Goal: Communication & Community: Answer question/provide support

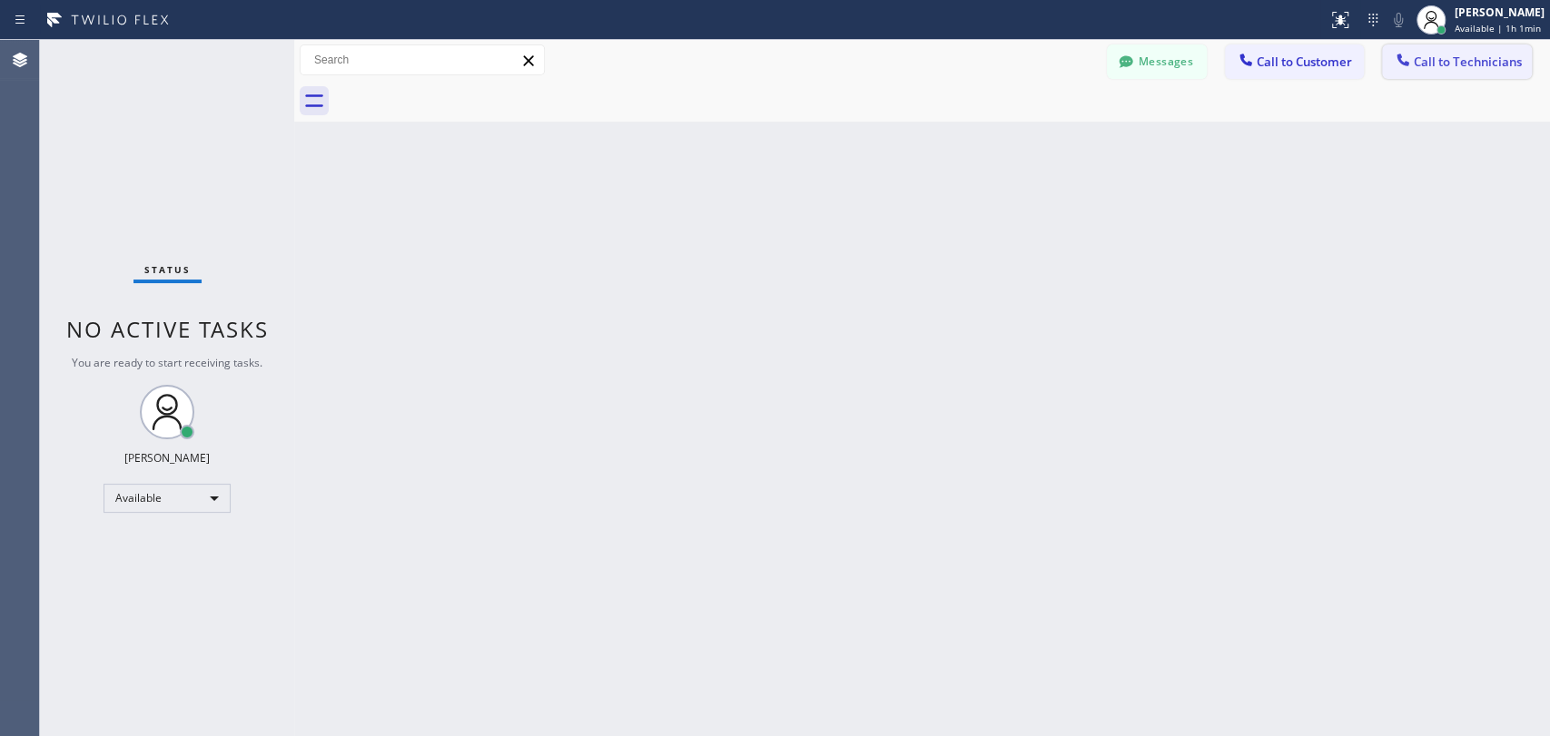
scroll to position [3424, 0]
click at [1394, 59] on icon at bounding box center [1403, 60] width 18 height 18
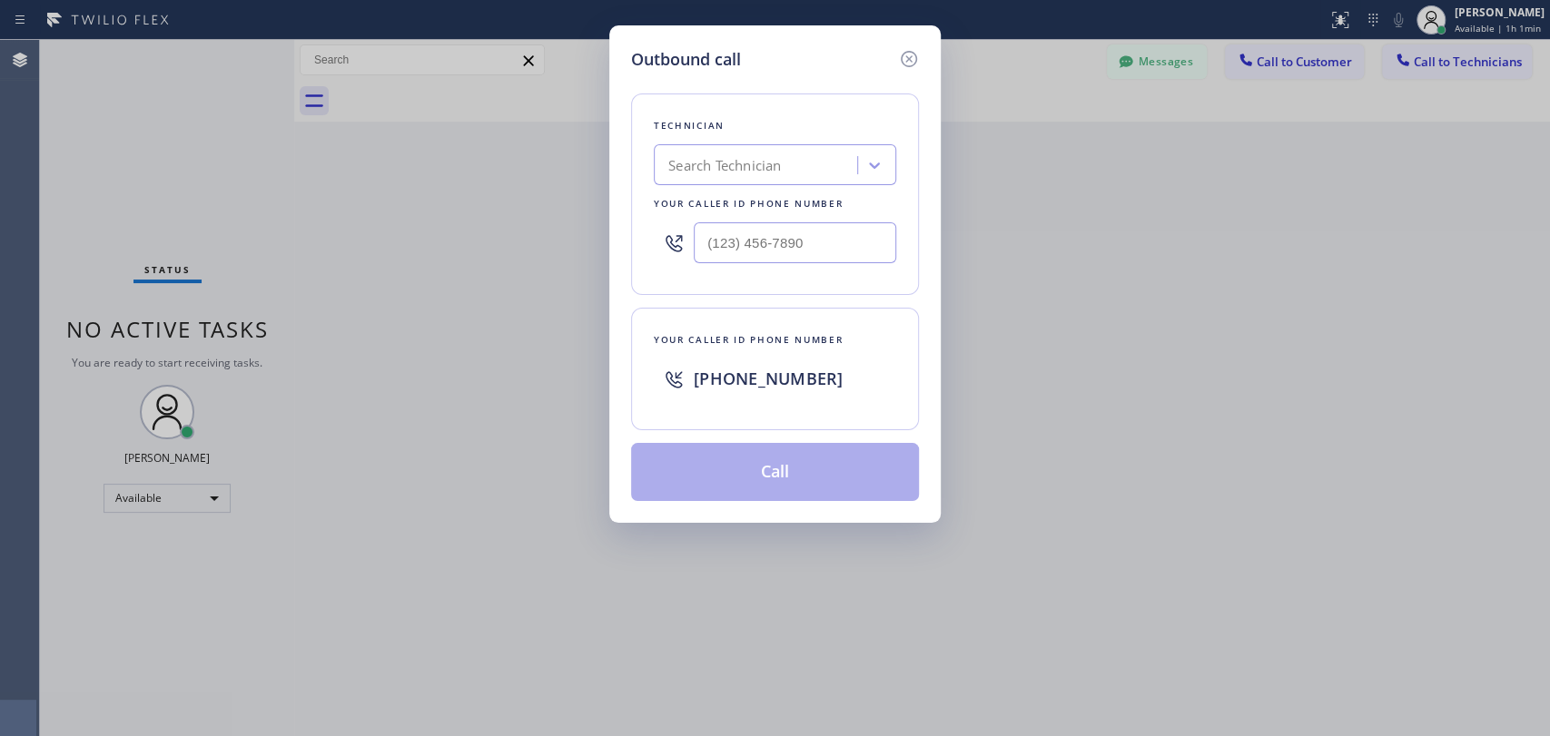
click at [747, 183] on div "Search Technician" at bounding box center [775, 164] width 242 height 41
type input "sevan"
click at [769, 198] on div "[PERSON_NAME]" at bounding box center [775, 203] width 242 height 33
type input "[PHONE_NUMBER]"
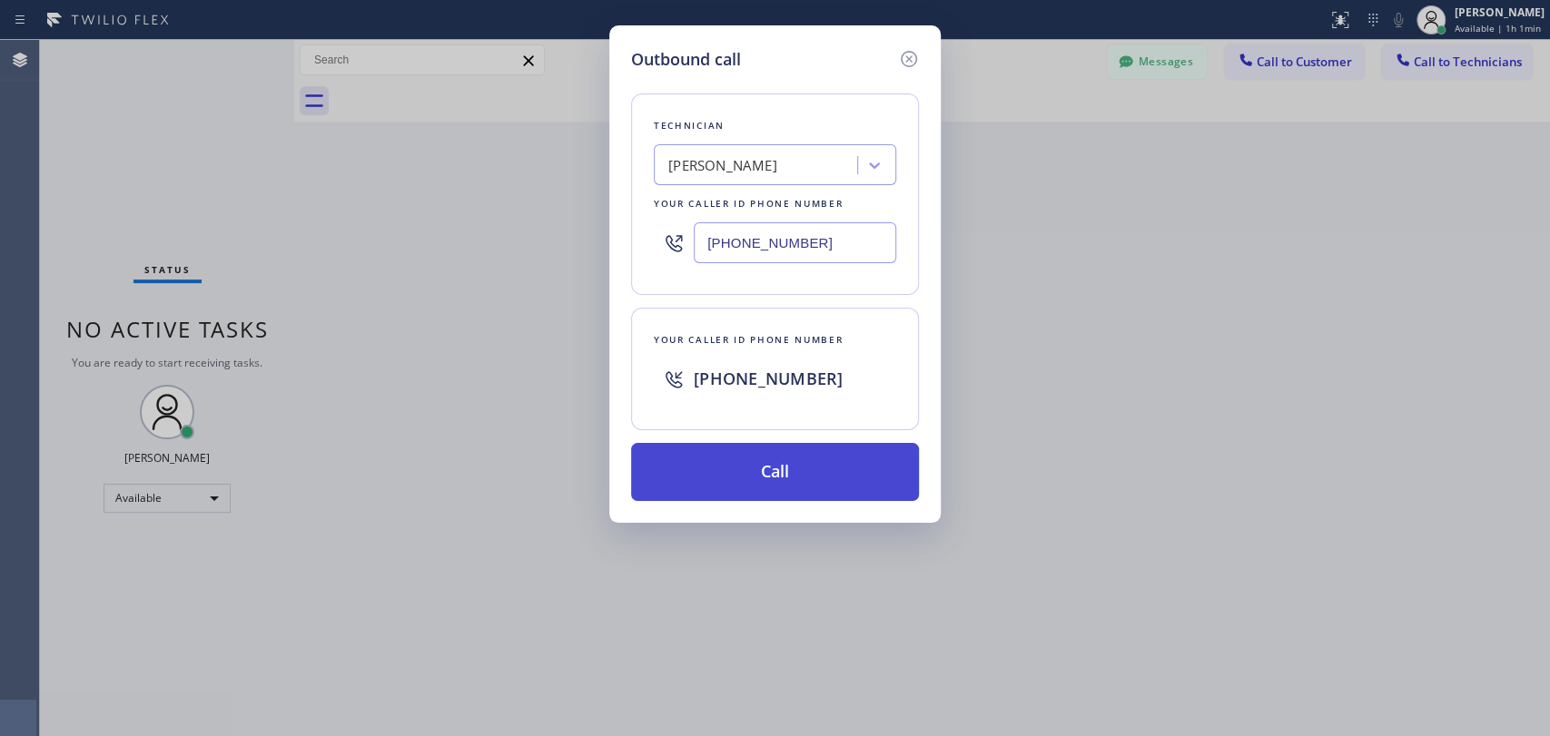
click at [804, 489] on button "Call" at bounding box center [775, 472] width 288 height 58
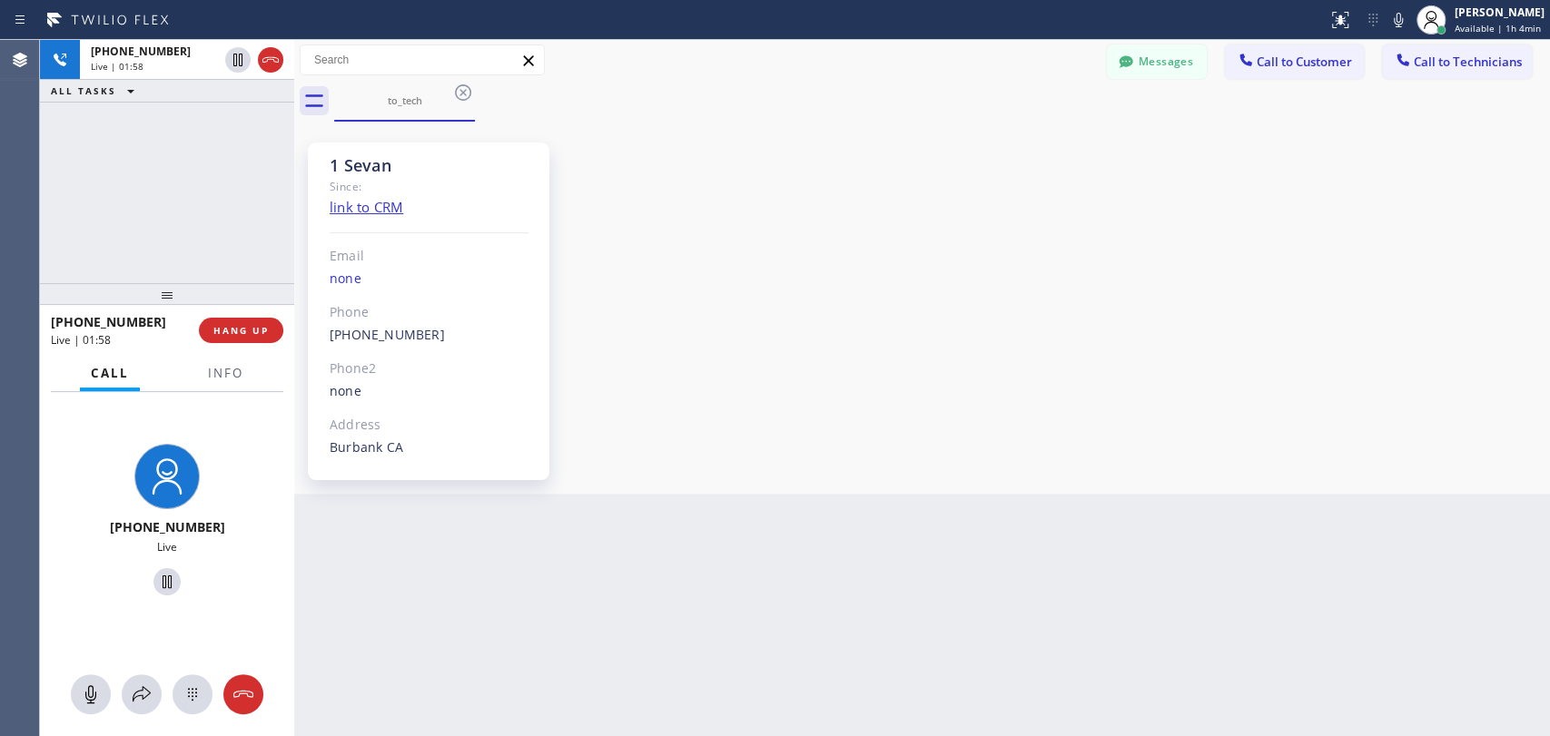
click at [205, 226] on div "[PHONE_NUMBER] Live | 01:58 ALL TASKS ALL TASKS ACTIVE TASKS TASKS IN WRAP UP" at bounding box center [167, 161] width 254 height 243
click at [250, 334] on span "HANG UP" at bounding box center [240, 330] width 55 height 13
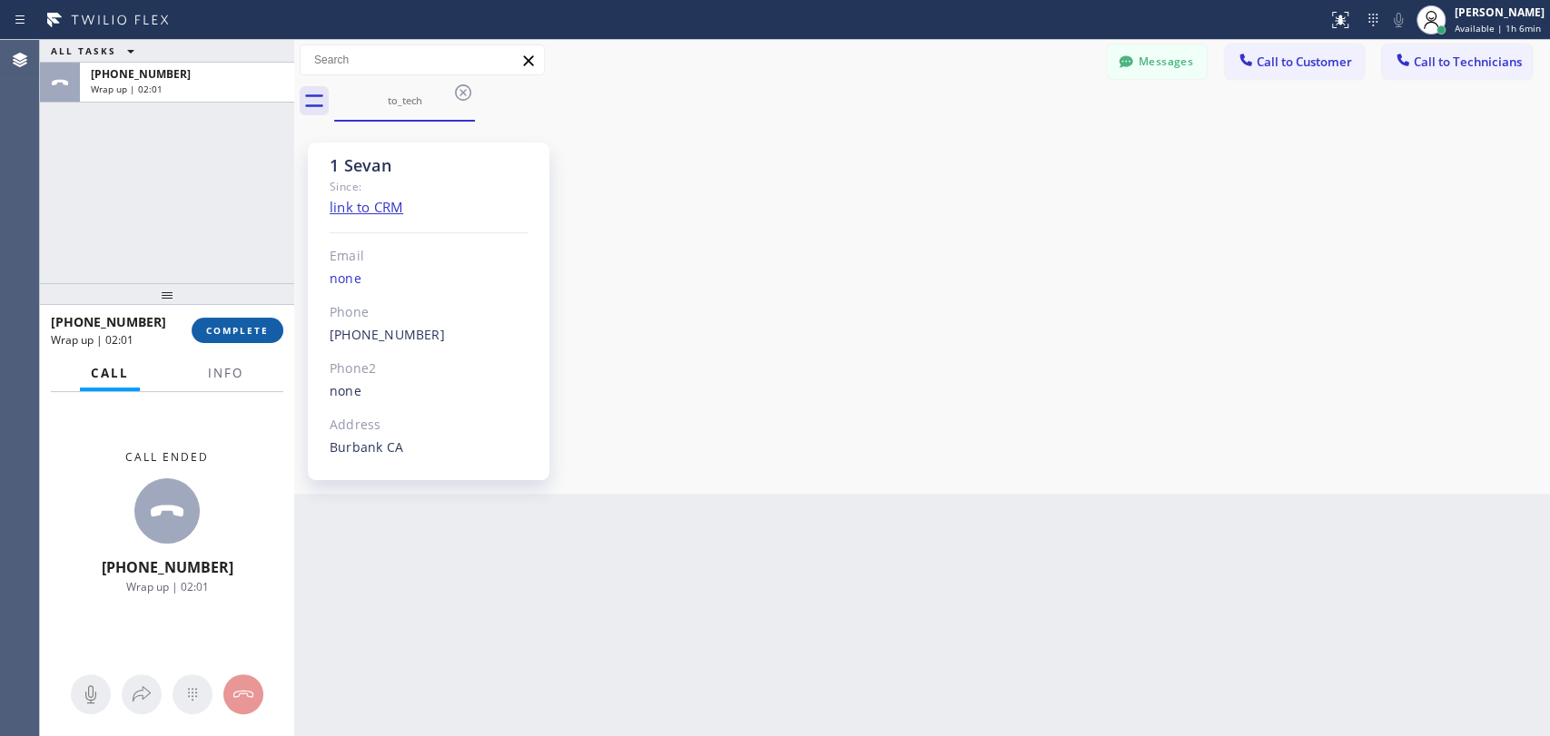
click at [251, 326] on span "COMPLETE" at bounding box center [237, 330] width 63 height 13
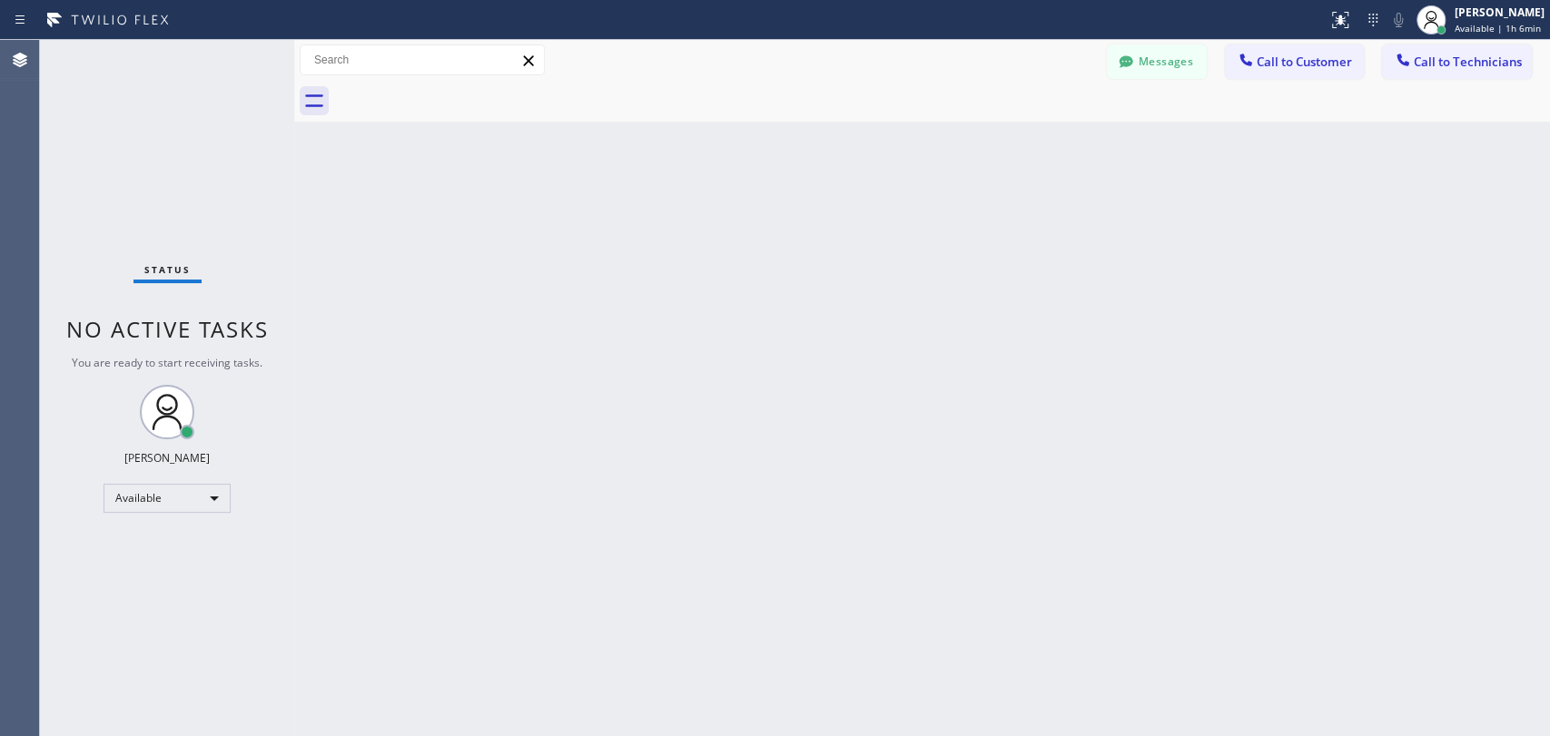
click at [1438, 61] on span "Call to Technicians" at bounding box center [1468, 62] width 108 height 16
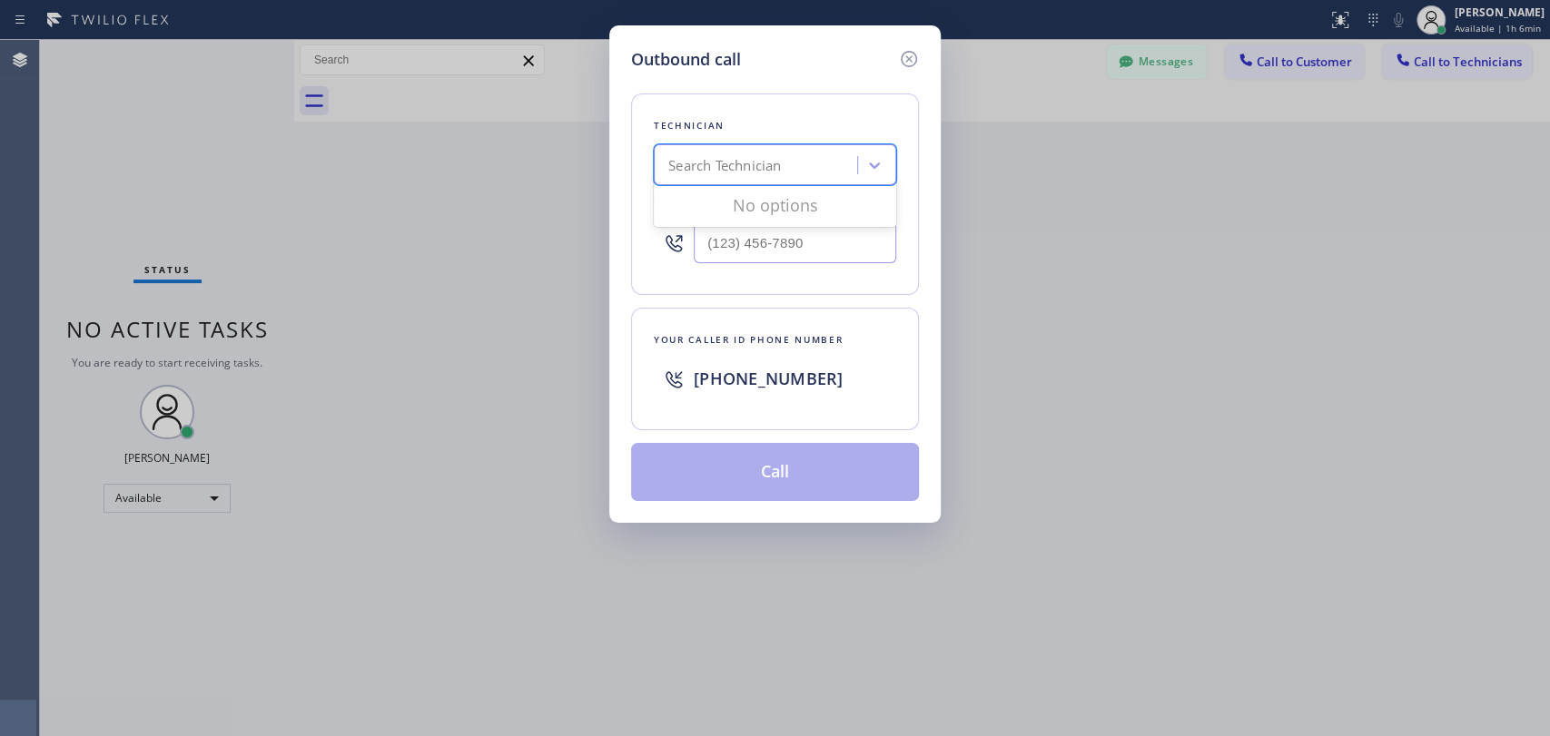
click at [770, 169] on div "Search Technician" at bounding box center [724, 165] width 113 height 21
type input "serg"
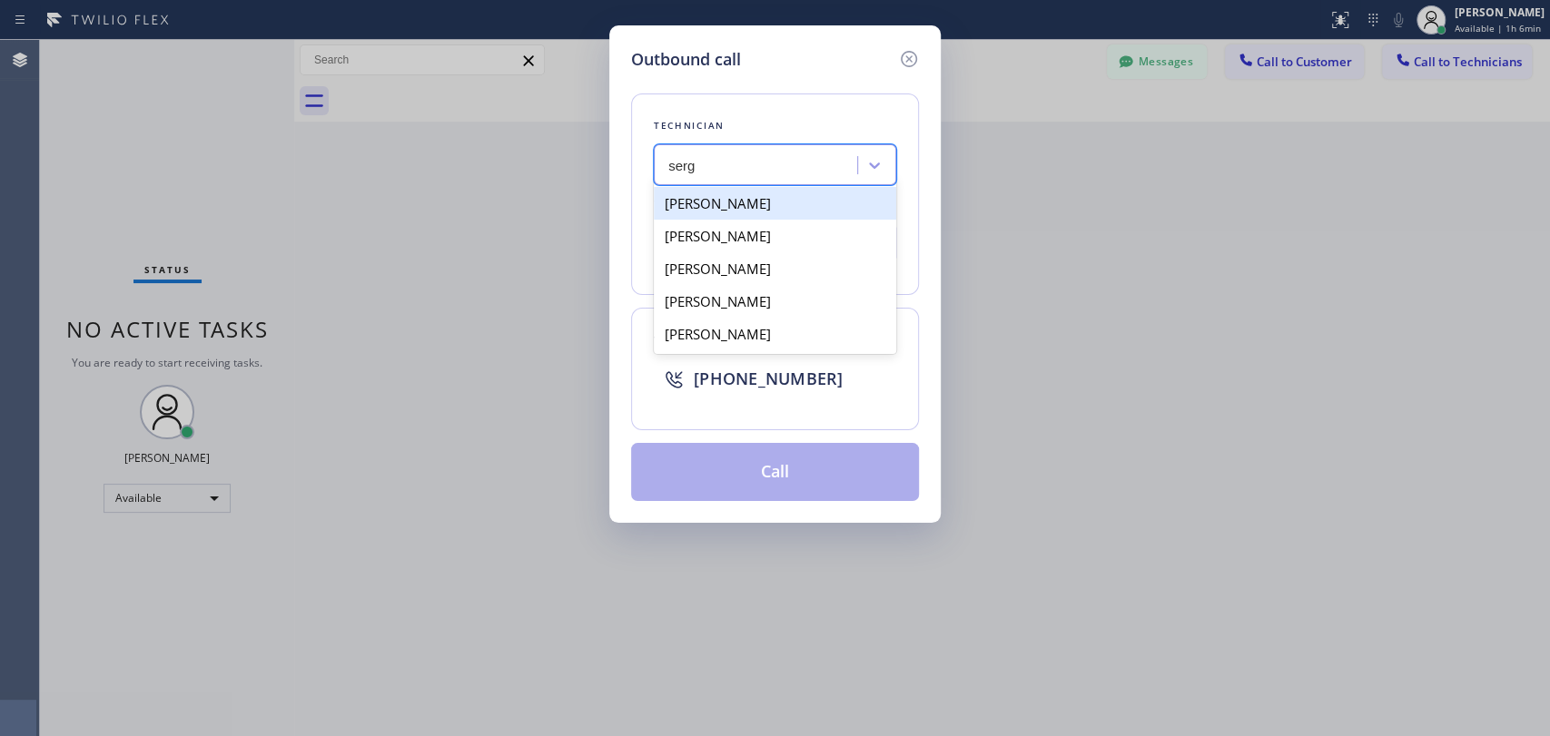
click at [768, 199] on div "[PERSON_NAME]" at bounding box center [775, 203] width 242 height 33
type input "[PHONE_NUMBER]"
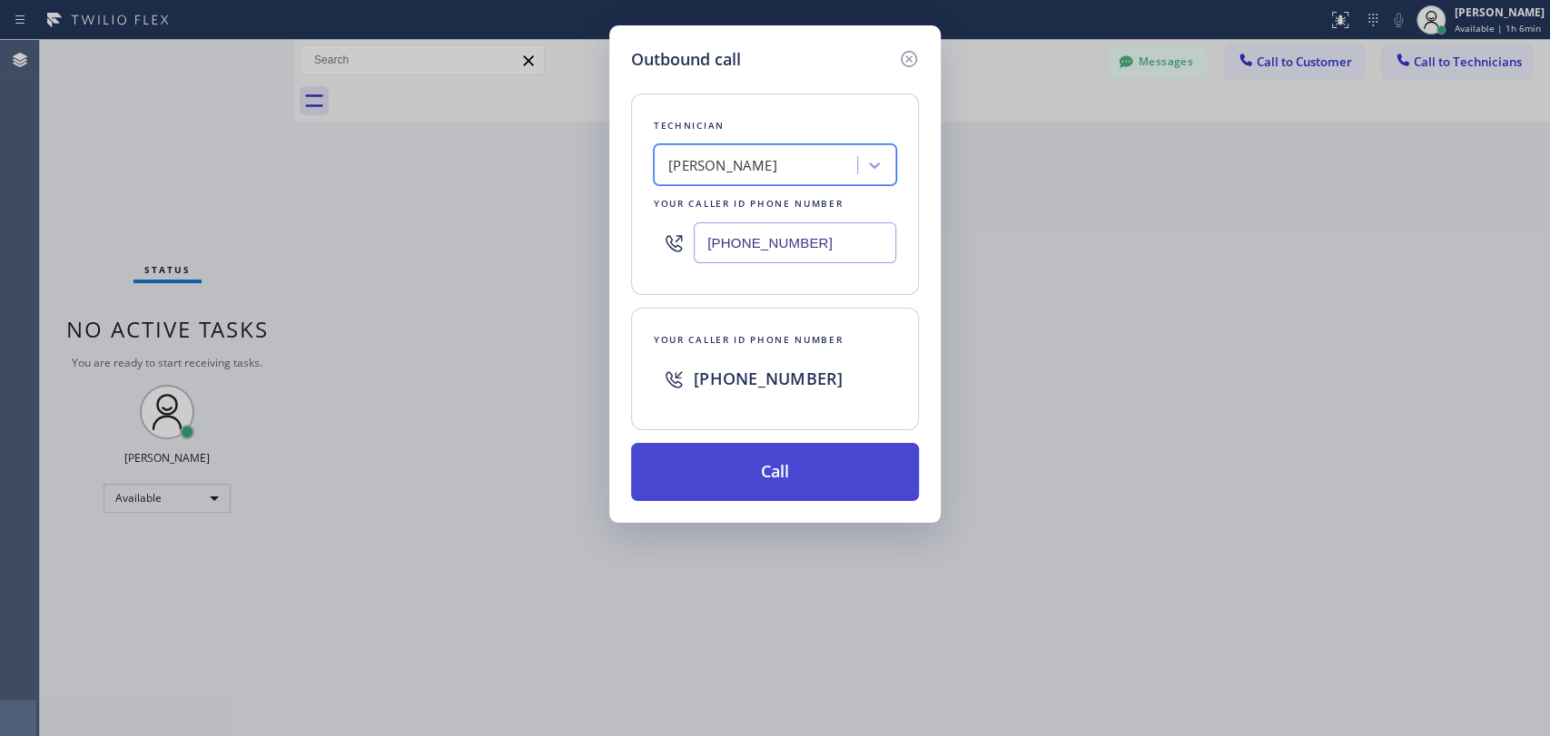
click at [774, 483] on button "Call" at bounding box center [775, 472] width 288 height 58
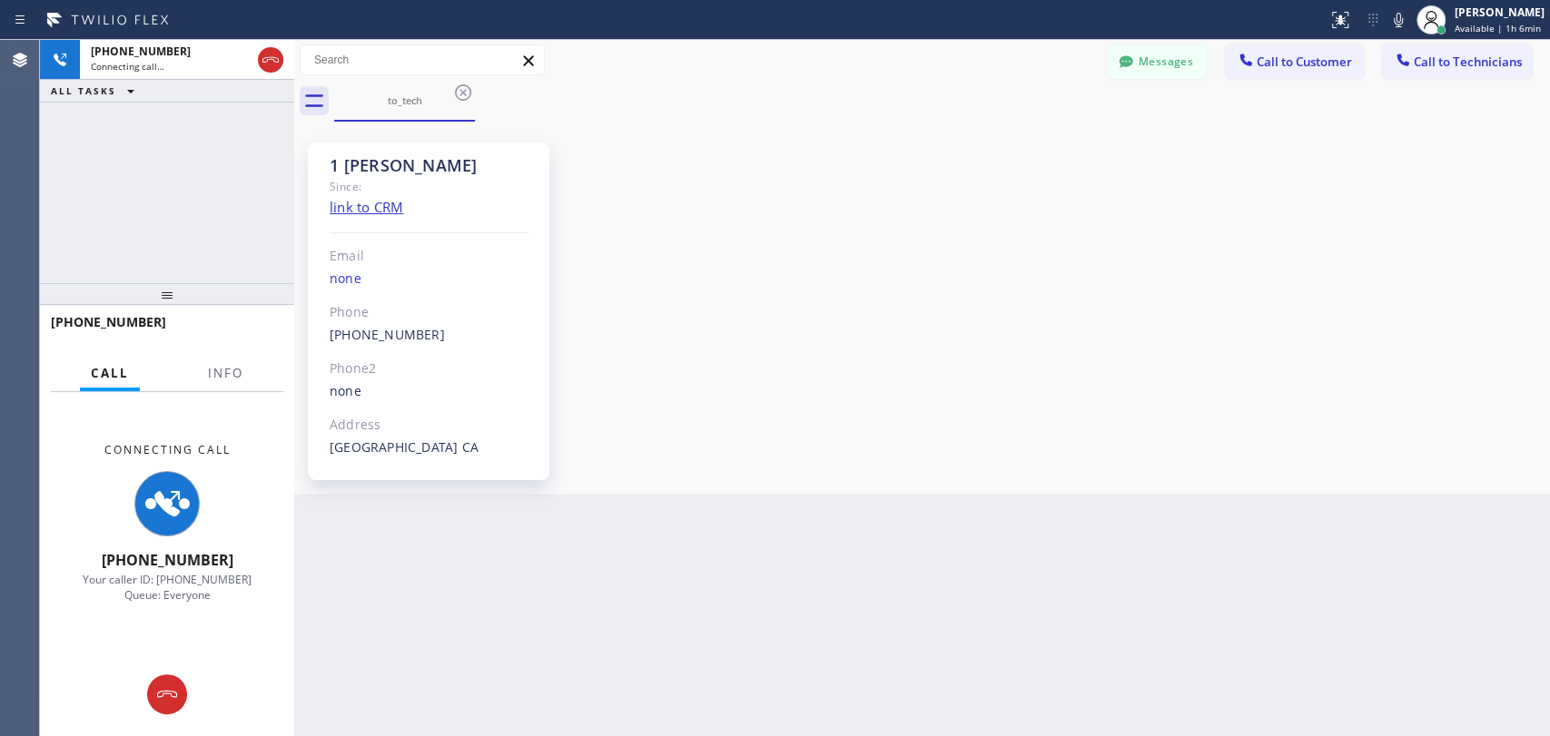
click at [1325, 293] on div "1 [PERSON_NAME] Since: link to CRM Email none Phone [PHONE_NUMBER] Outbound cal…" at bounding box center [922, 307] width 1247 height 363
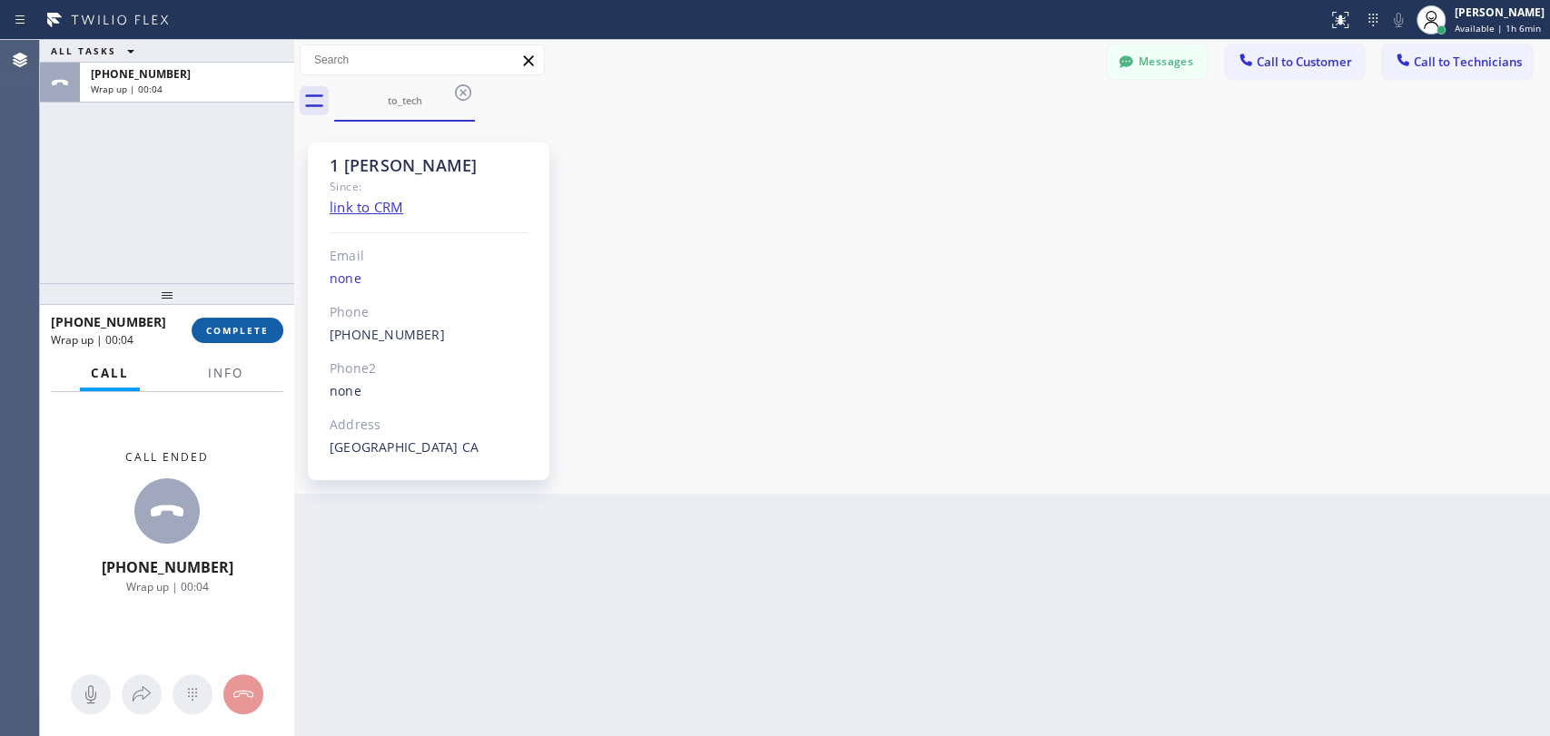
click at [226, 329] on span "COMPLETE" at bounding box center [237, 330] width 63 height 13
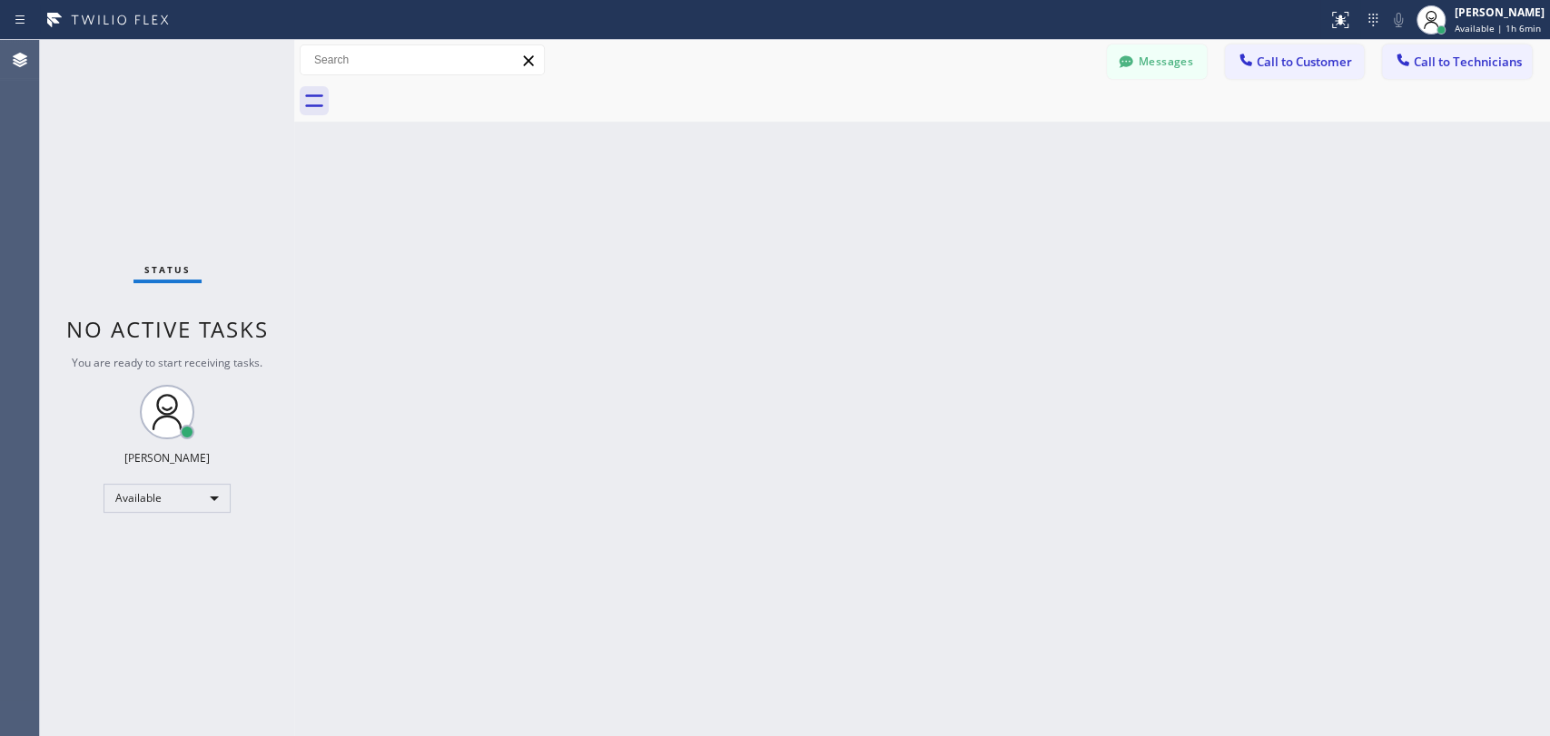
click at [1429, 349] on div "Back to Dashboard Change Sender ID Customers Technicians MM [PERSON_NAME] [DATE…" at bounding box center [922, 388] width 1256 height 697
click at [1472, 70] on button "Call to Technicians" at bounding box center [1457, 61] width 150 height 35
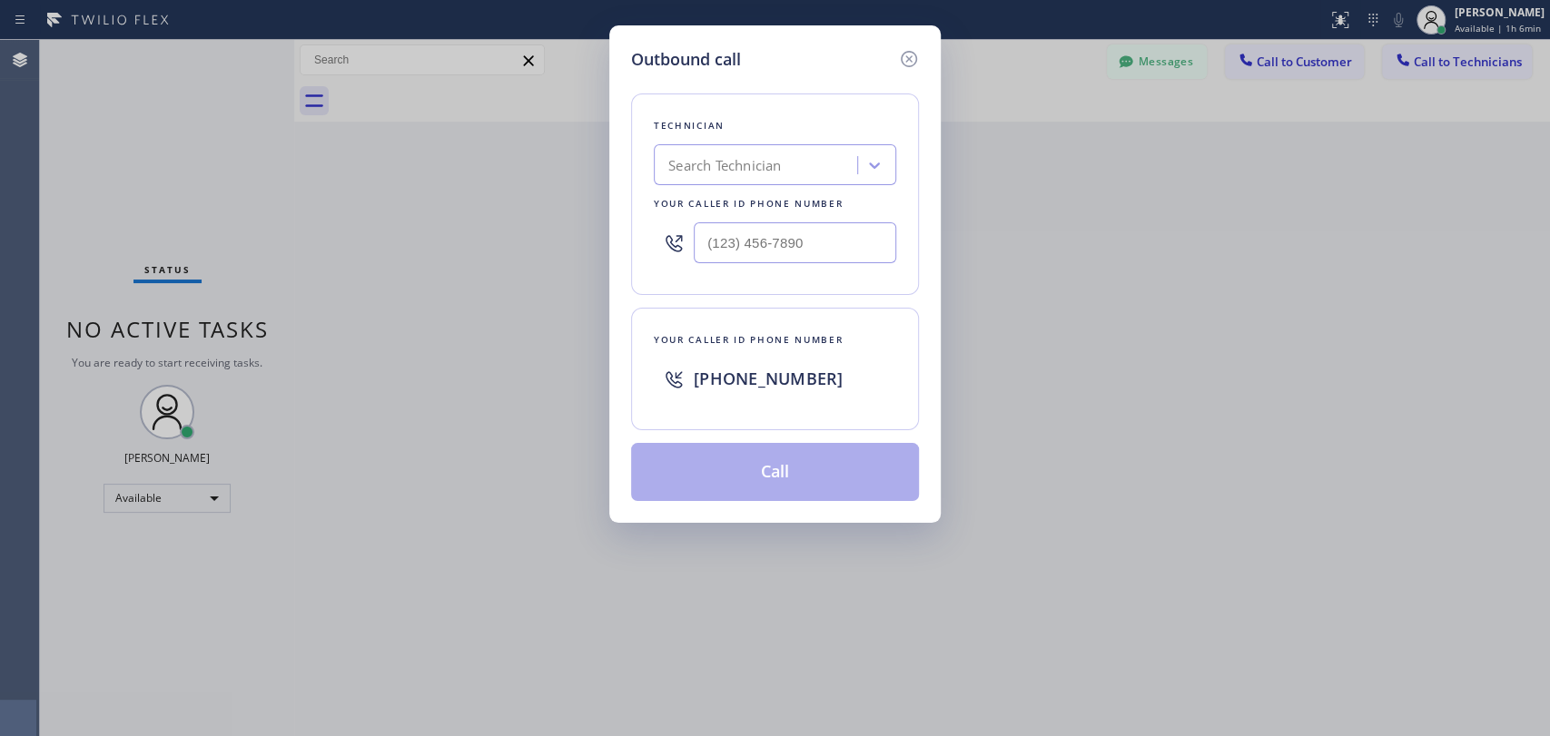
click at [762, 150] on div "Search Technician" at bounding box center [758, 166] width 198 height 32
type input "serg"
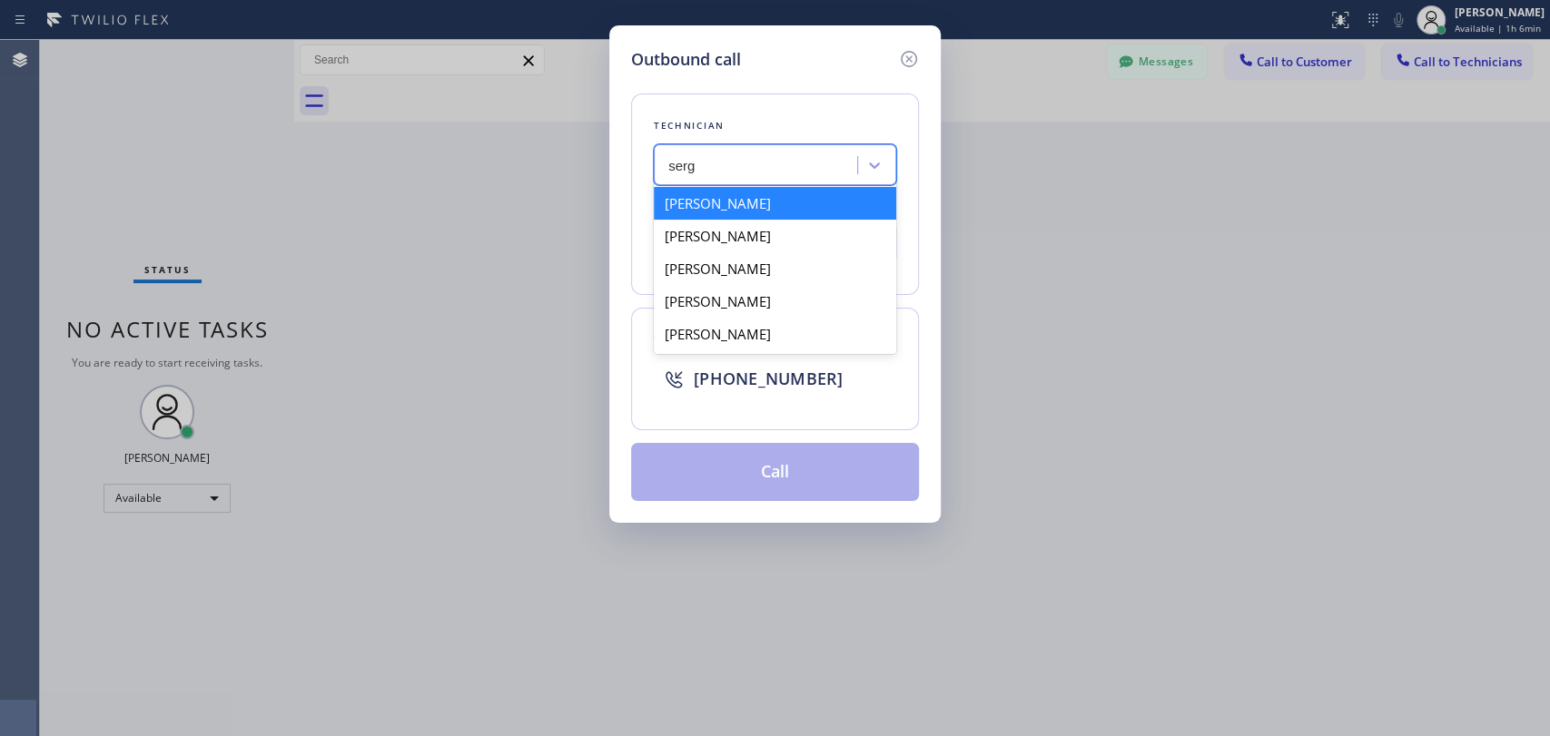
click at [761, 208] on div "[PERSON_NAME]" at bounding box center [775, 203] width 242 height 33
type input "[PHONE_NUMBER]"
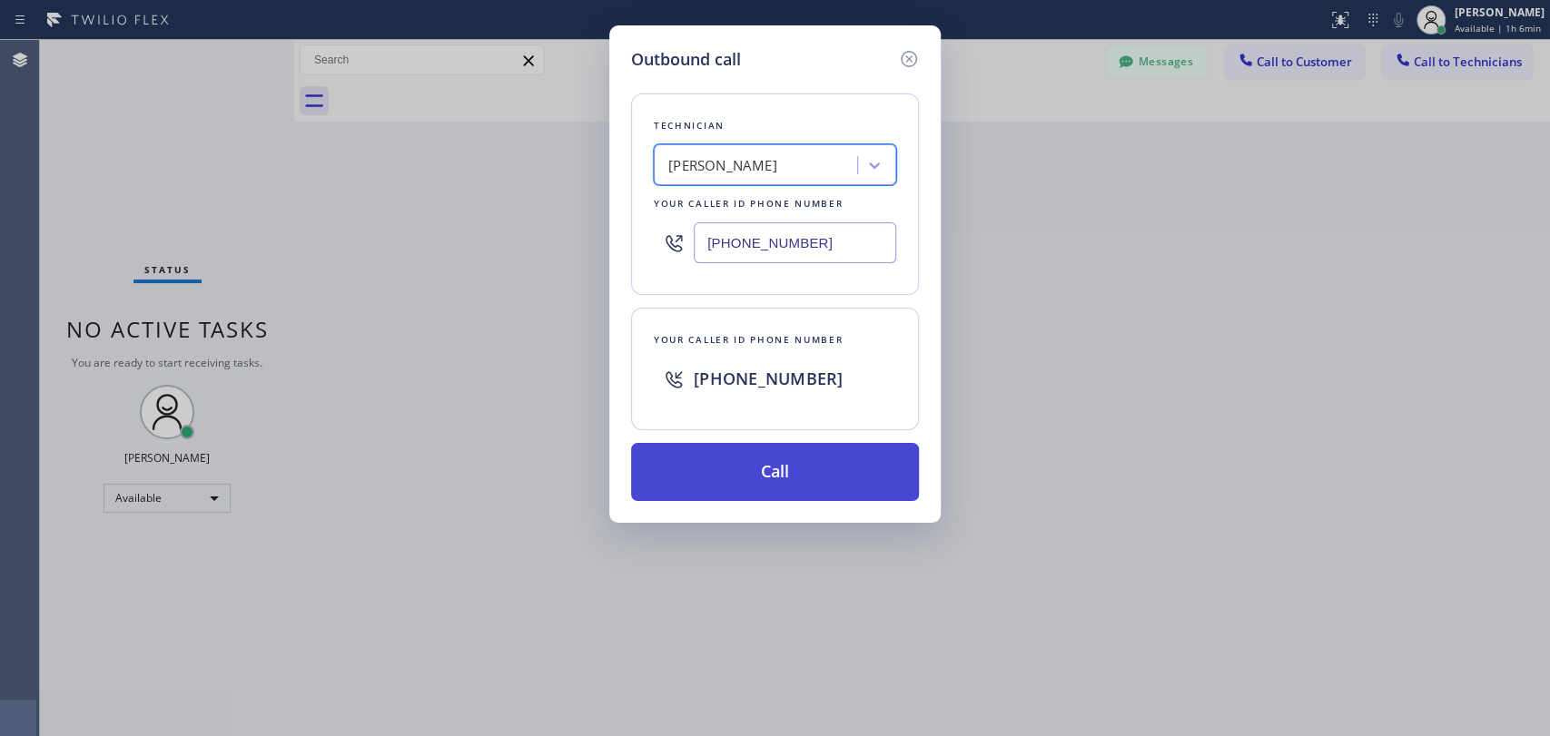
click at [763, 489] on button "Call" at bounding box center [775, 472] width 288 height 58
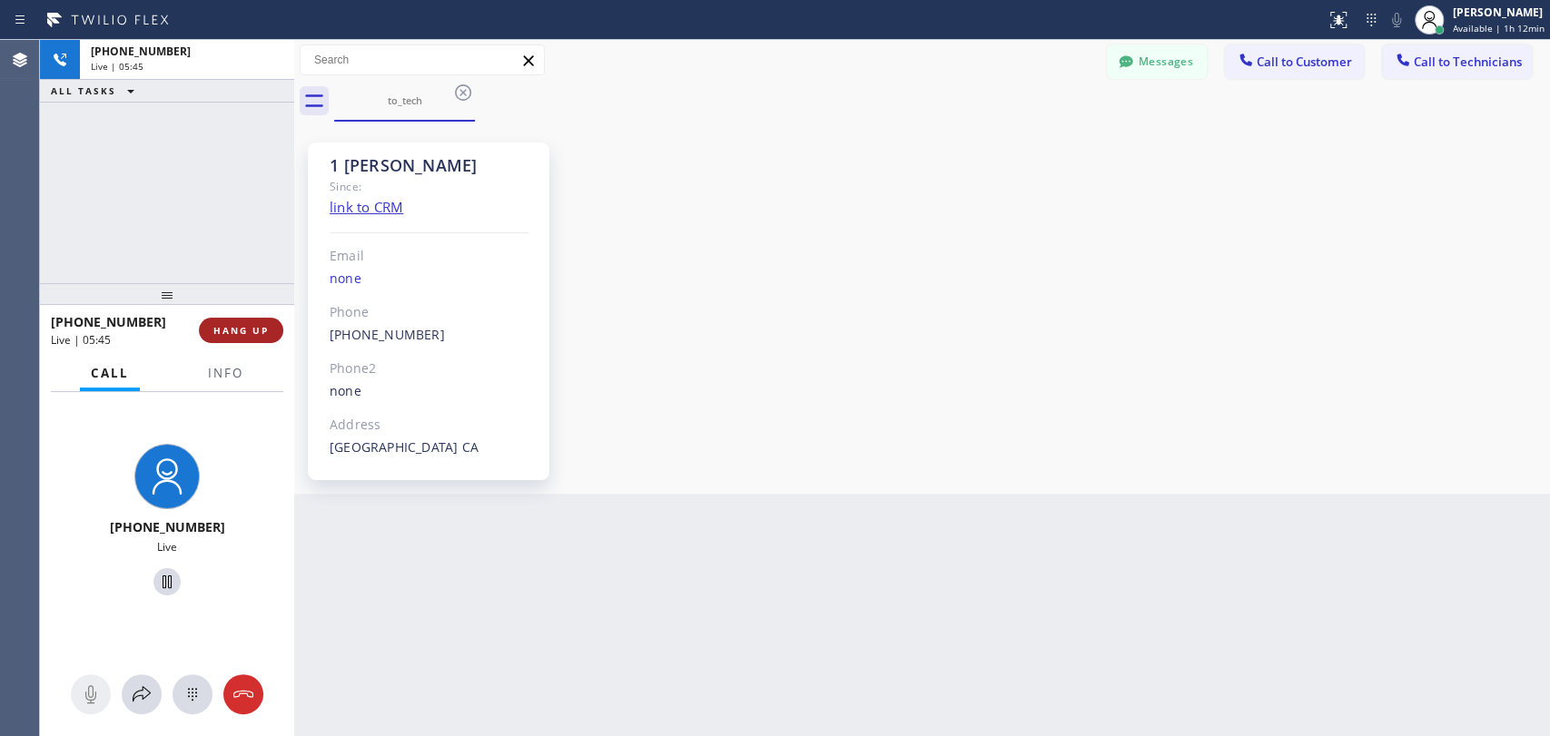
click at [254, 323] on button "HANG UP" at bounding box center [241, 330] width 84 height 25
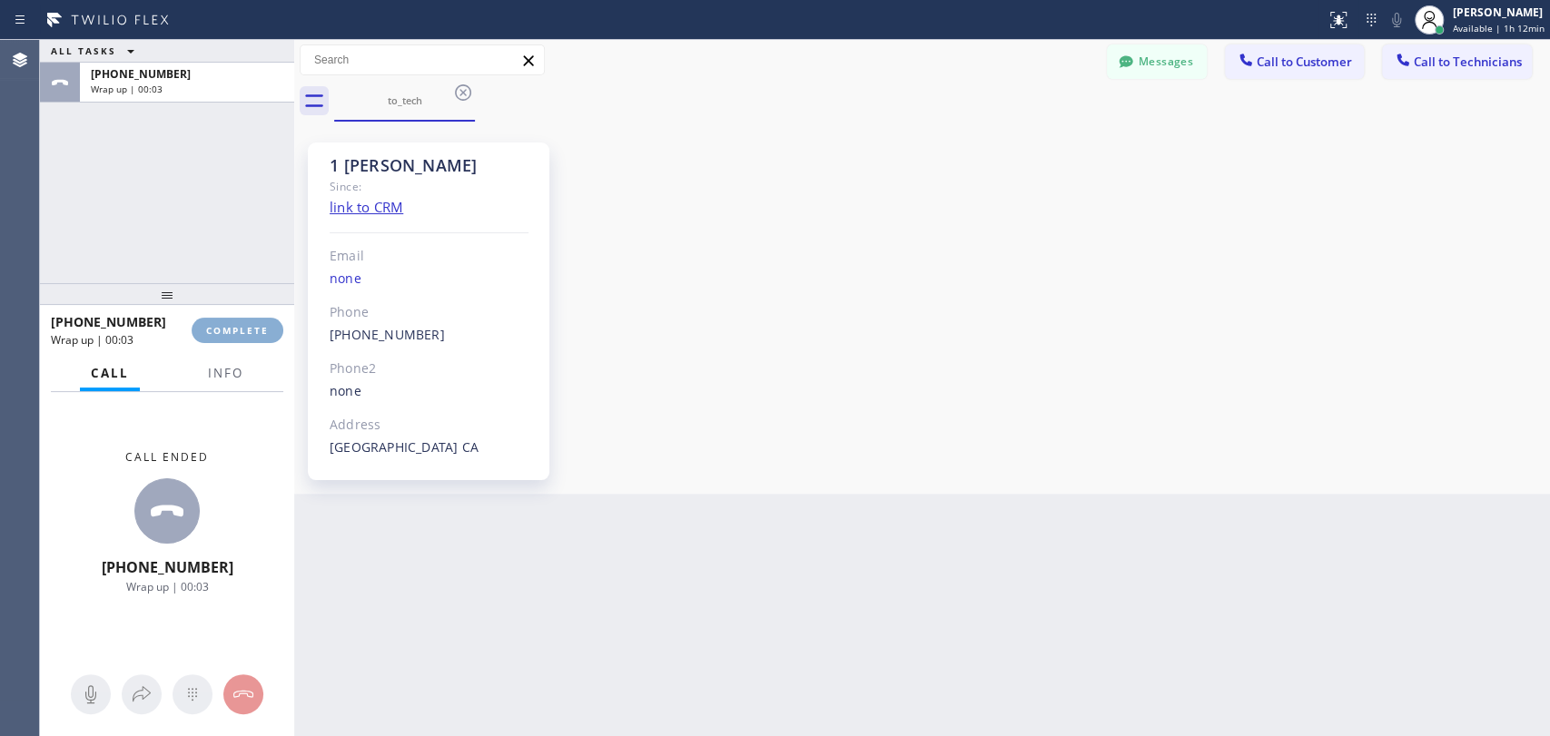
click at [245, 321] on button "COMPLETE" at bounding box center [238, 330] width 92 height 25
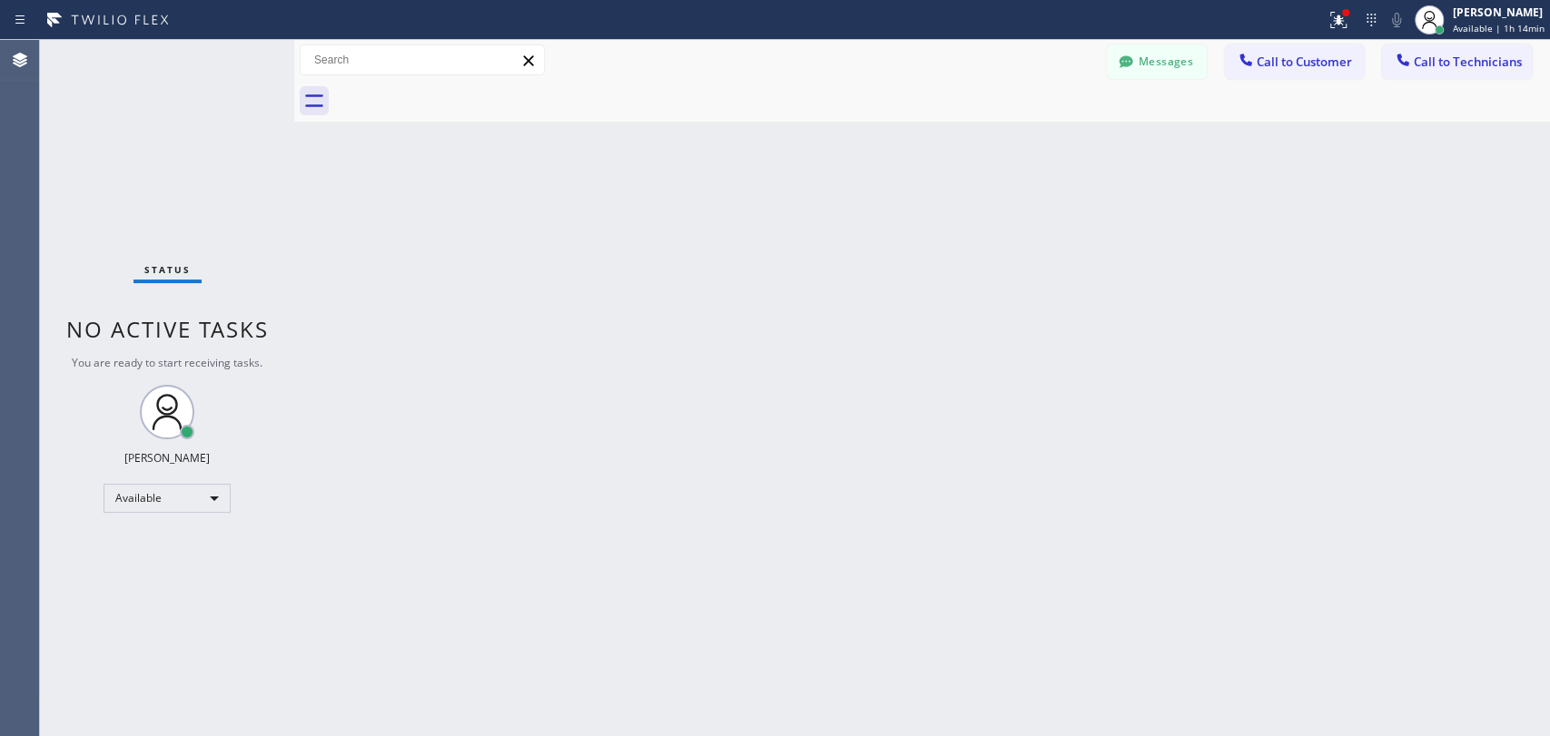
click at [1378, 124] on div "Back to Dashboard Change Sender ID Customers Technicians MM [PERSON_NAME] [DATE…" at bounding box center [922, 388] width 1256 height 697
click at [126, 501] on div "Available" at bounding box center [167, 498] width 127 height 29
click at [153, 528] on li "Offline" at bounding box center [165, 522] width 123 height 22
click at [1456, 25] on span "Offline | 0s" at bounding box center [1480, 28] width 50 height 13
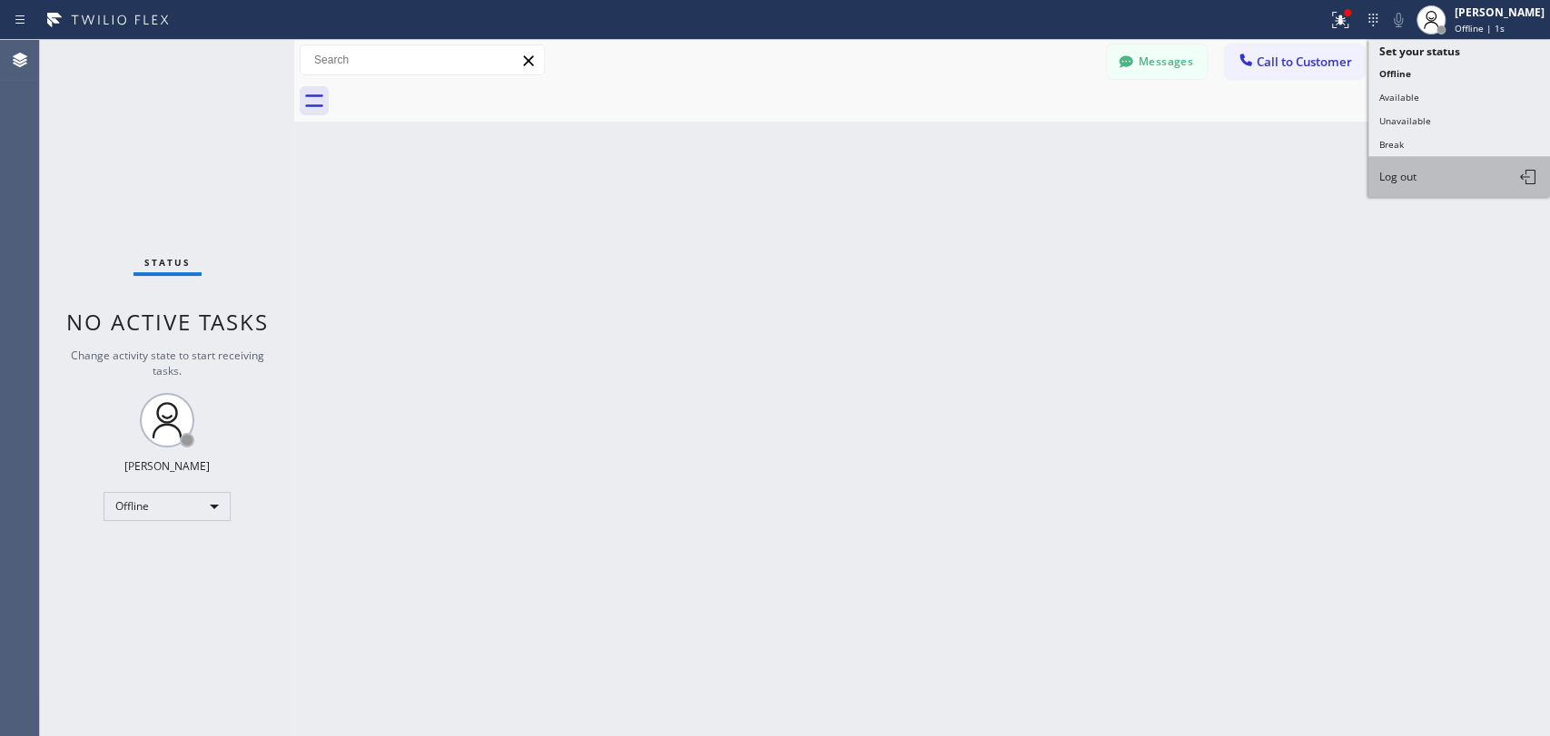
click at [1433, 169] on button "Log out" at bounding box center [1459, 177] width 182 height 40
